Goal: Check status: Check status

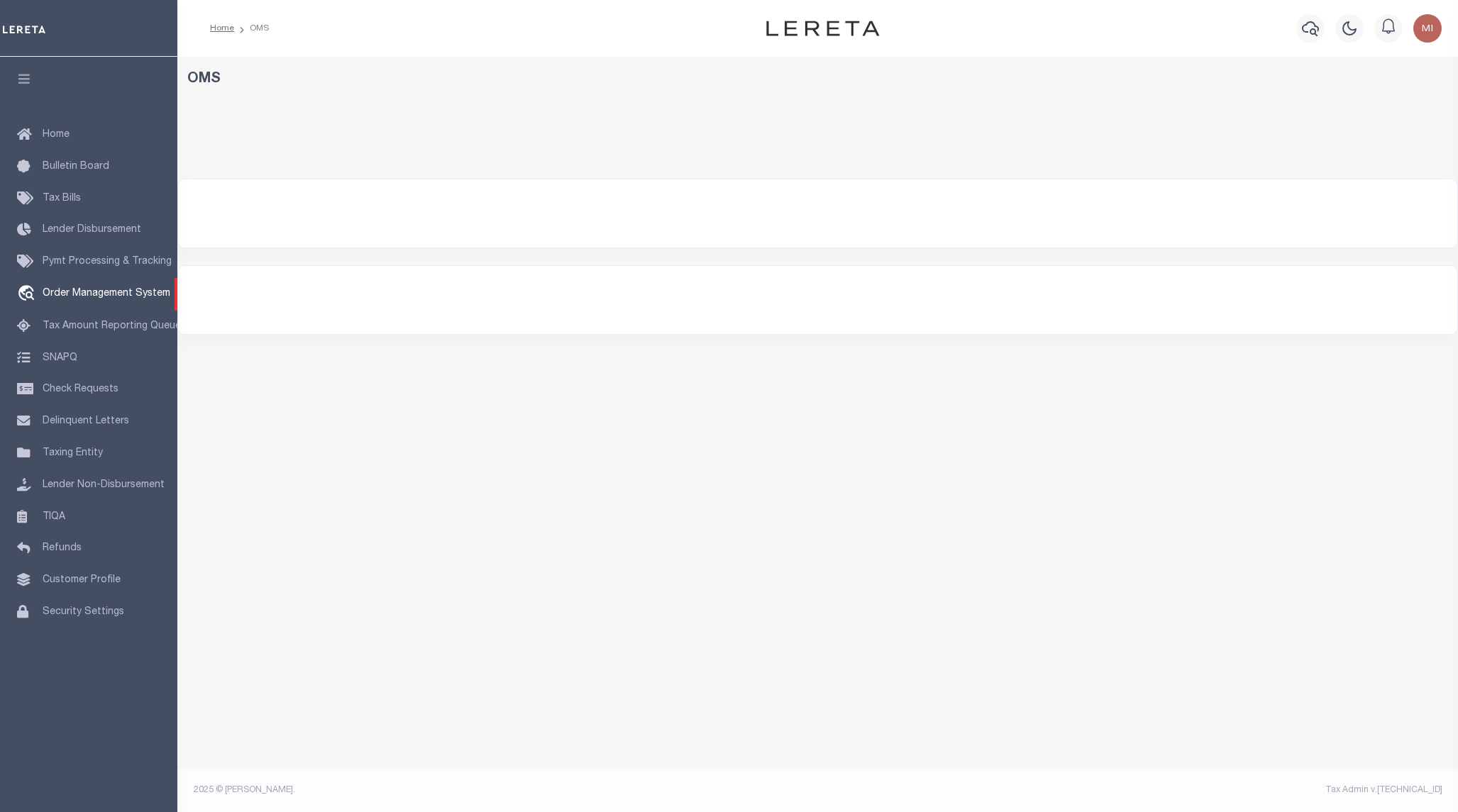
select select "200"
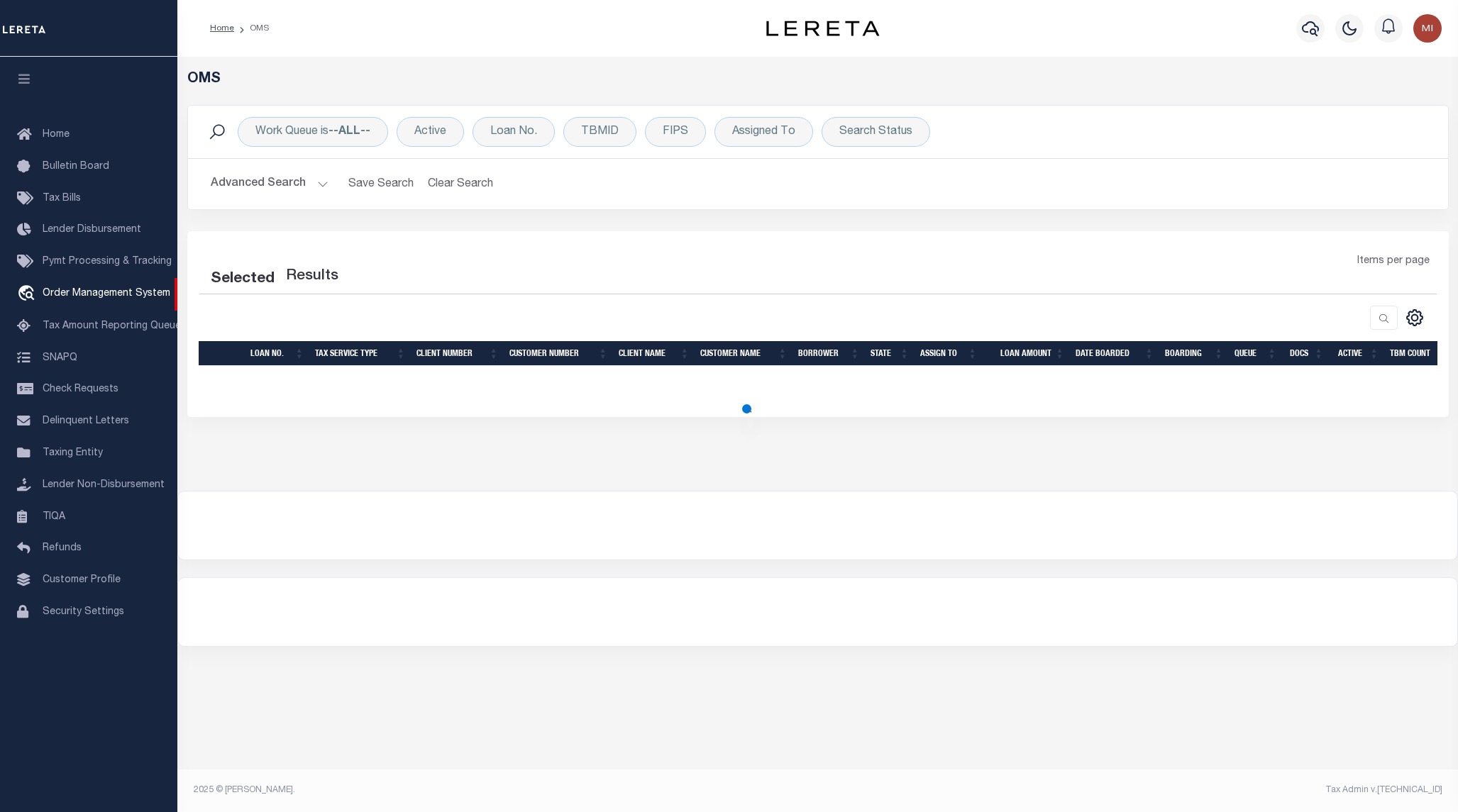
select select "200"
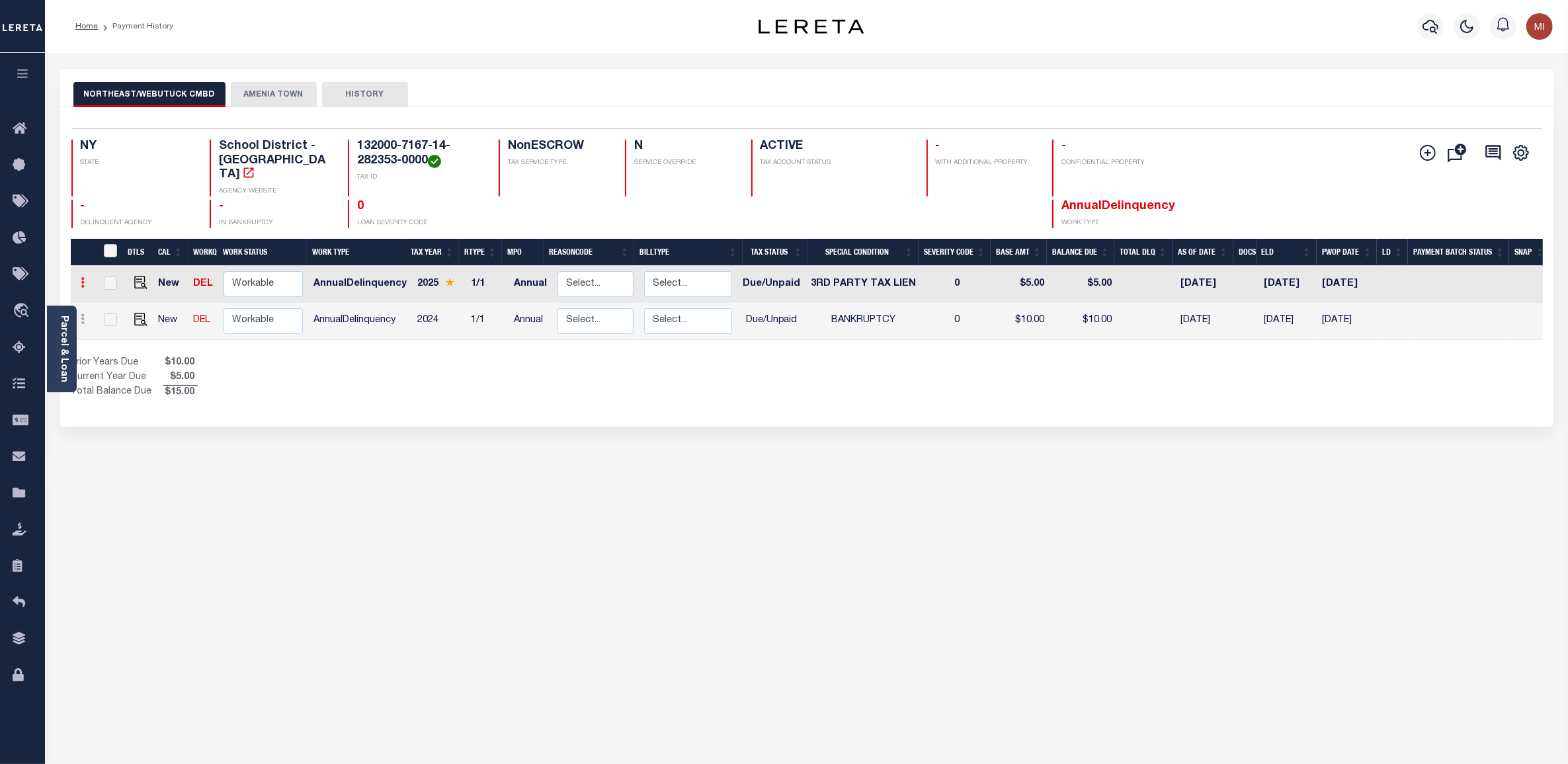
click at [83, 277] on icon at bounding box center [83, 282] width 4 height 11
click at [85, 315] on link at bounding box center [83, 320] width 15 height 11
click at [83, 278] on icon at bounding box center [83, 282] width 4 height 11
click at [80, 315] on link at bounding box center [83, 320] width 15 height 11
click at [1426, 150] on icon "" at bounding box center [1428, 152] width 16 height 16
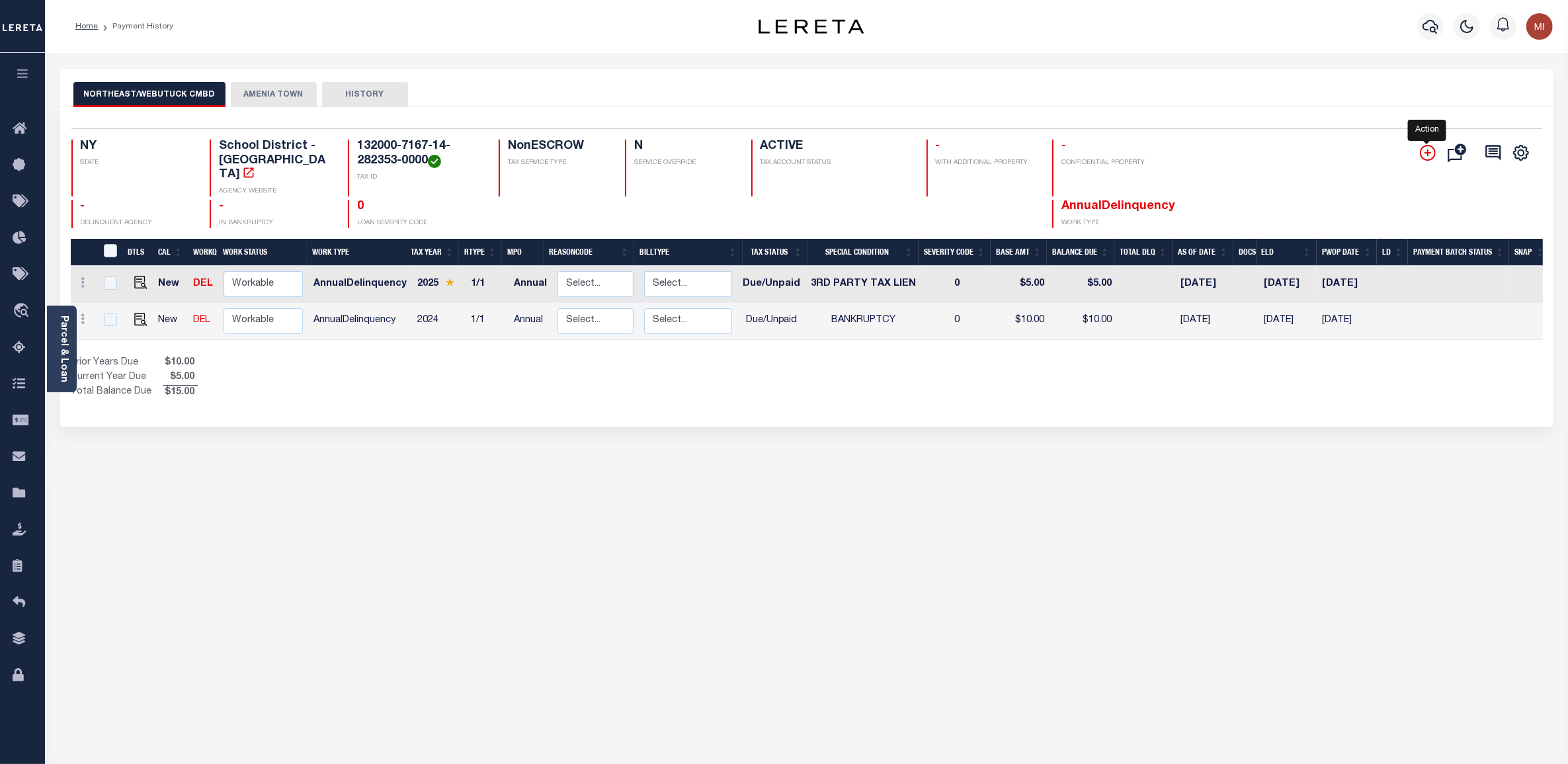
click at [1426, 150] on icon "" at bounding box center [1428, 152] width 16 height 16
click at [1493, 157] on icon at bounding box center [1494, 152] width 16 height 16
click at [1518, 154] on icon "" at bounding box center [1521, 152] width 17 height 17
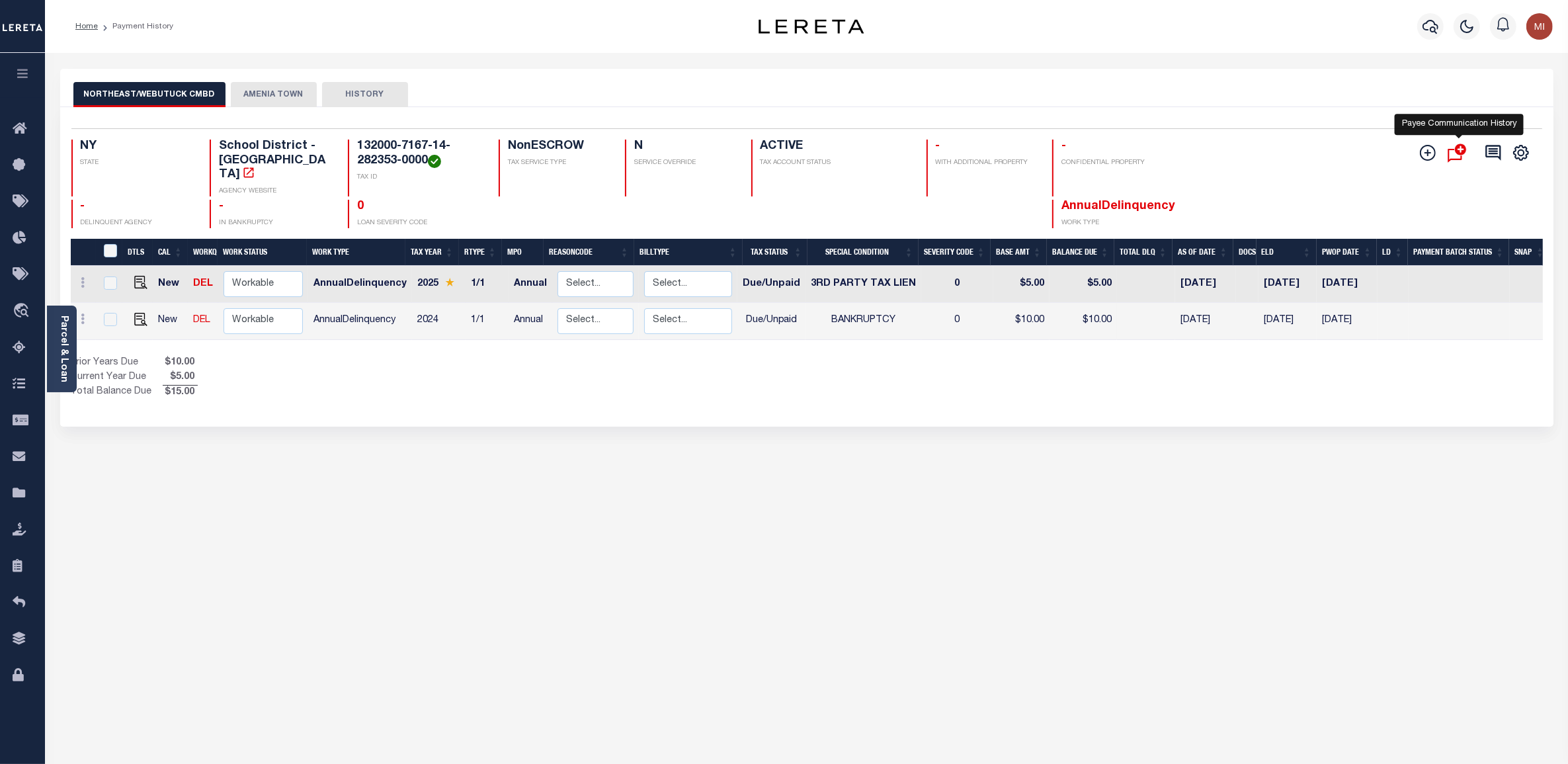
click at [1460, 155] on icon "" at bounding box center [1461, 149] width 12 height 12
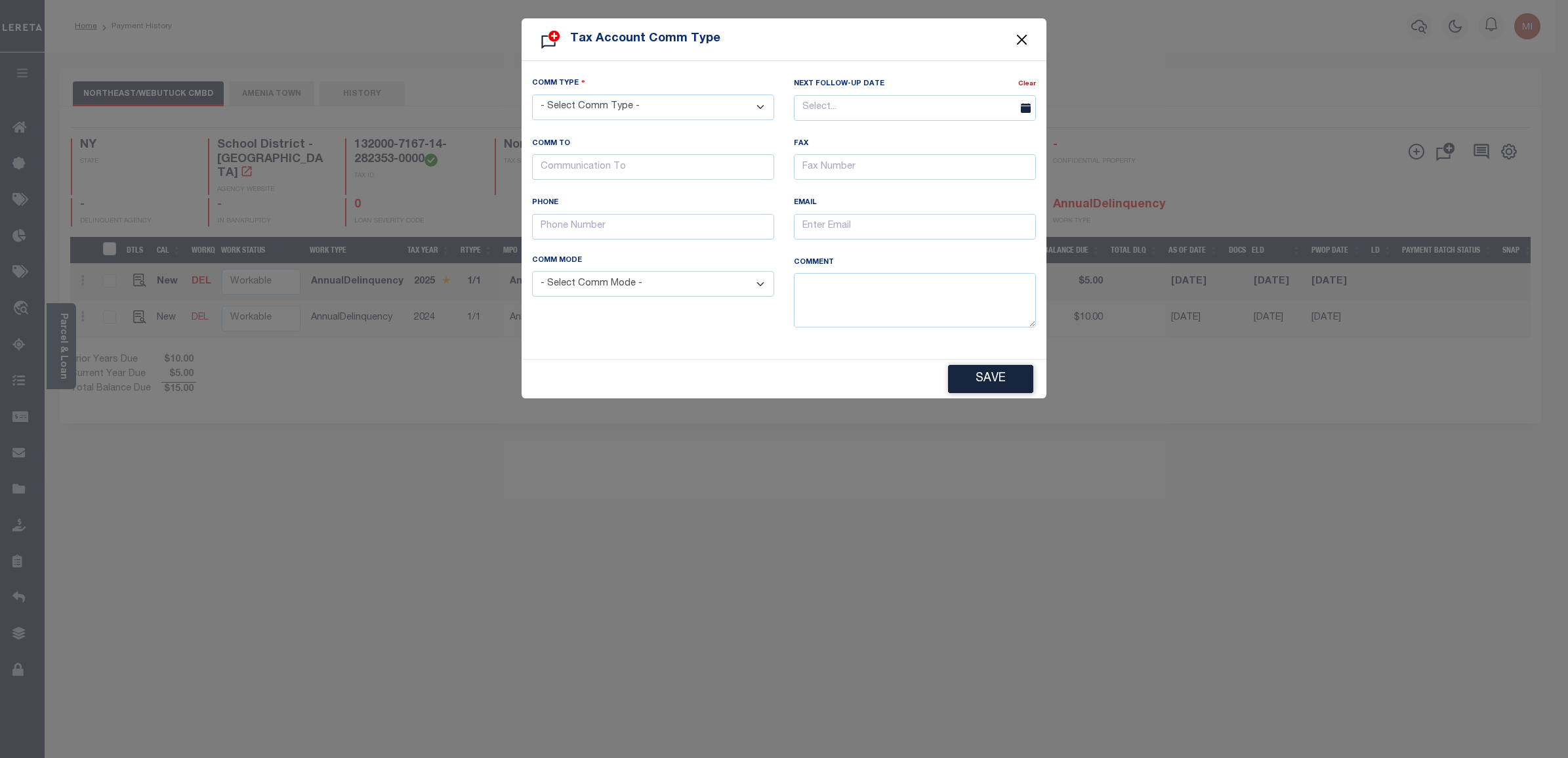
click at [1023, 34] on button "Close" at bounding box center [1022, 39] width 17 height 17
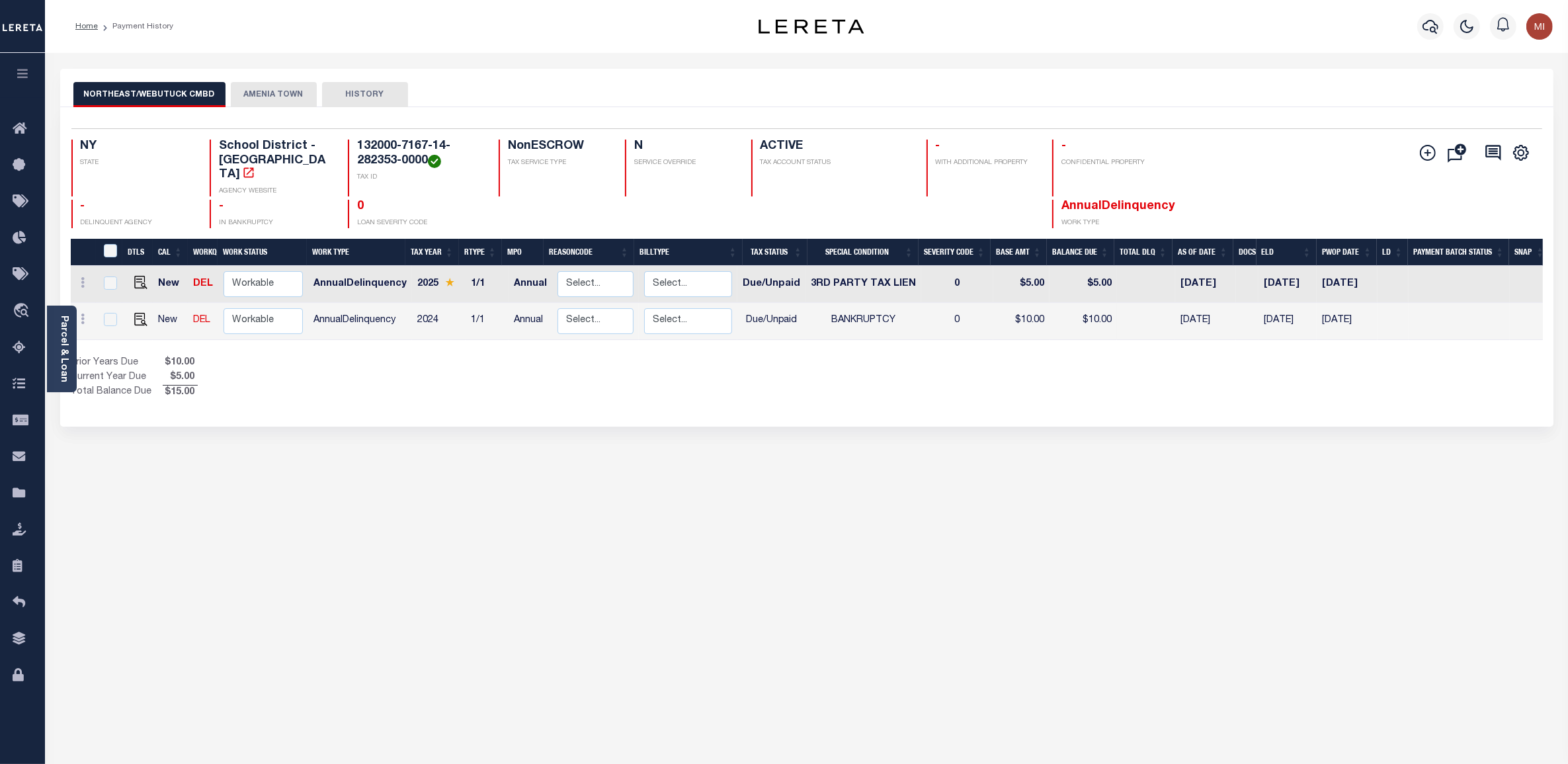
click at [1286, 32] on div "Profile Sign out" at bounding box center [1247, 27] width 622 height 47
drag, startPoint x: 1430, startPoint y: 150, endPoint x: 1310, endPoint y: 162, distance: 120.6
click at [1310, 162] on div "Add Installment Line Bad Parcel Fees" at bounding box center [1420, 184] width 246 height 89
click at [1427, 153] on icon "" at bounding box center [1428, 152] width 16 height 16
click at [1434, 153] on icon "" at bounding box center [1428, 152] width 16 height 16
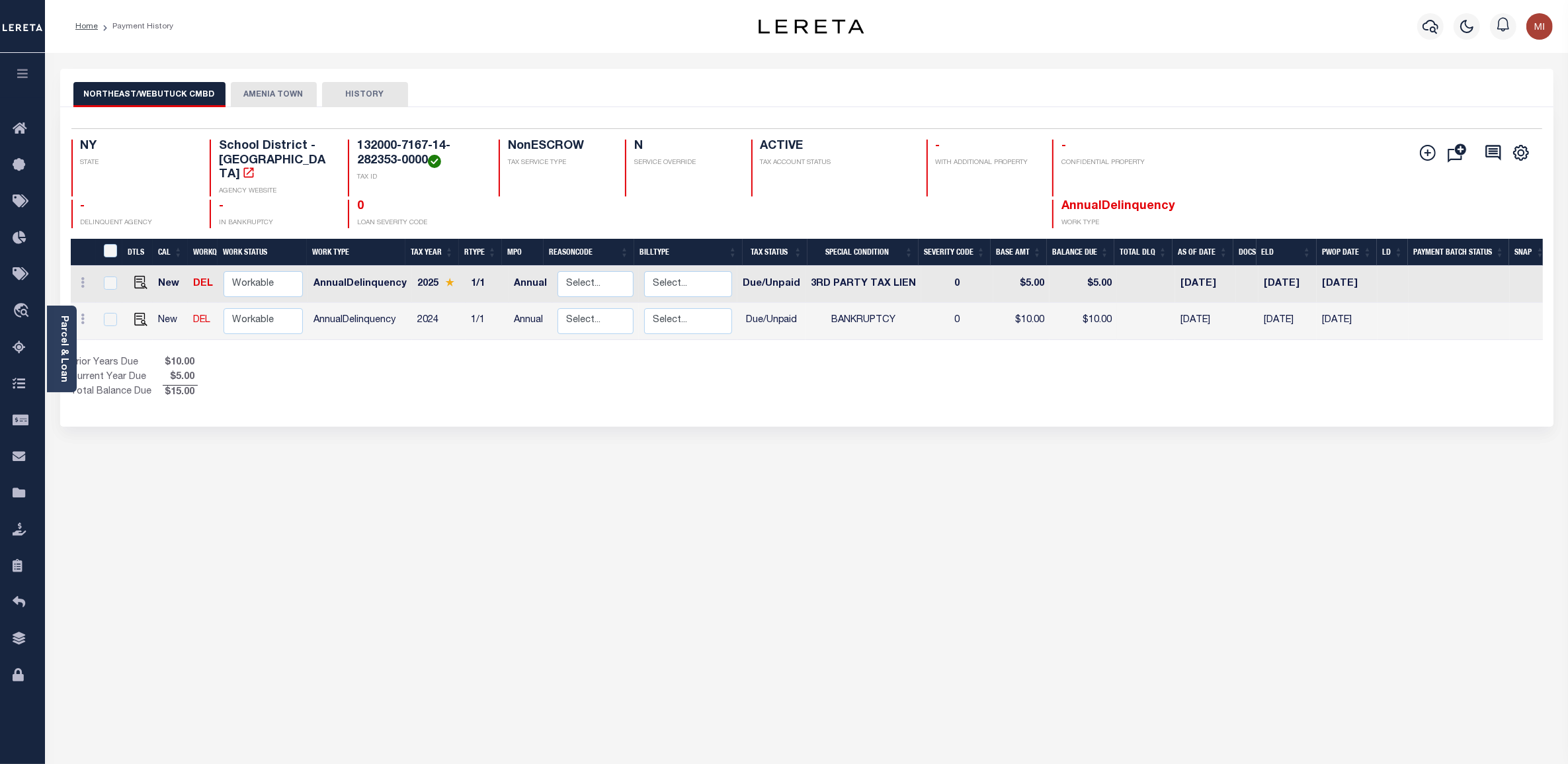
click at [649, 27] on div "Home Payment History" at bounding box center [376, 26] width 622 height 28
